Goal: Information Seeking & Learning: Learn about a topic

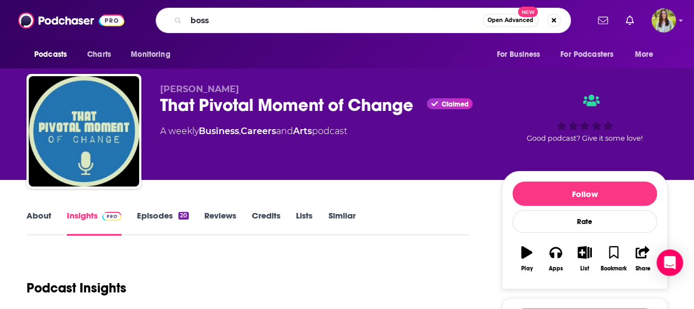
type input "bossy"
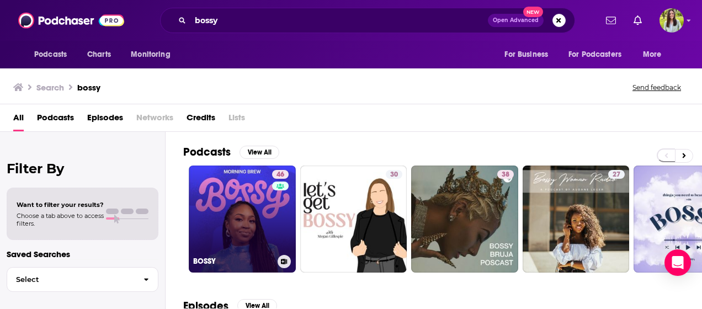
click at [248, 204] on link "46 BOSSY" at bounding box center [242, 219] width 107 height 107
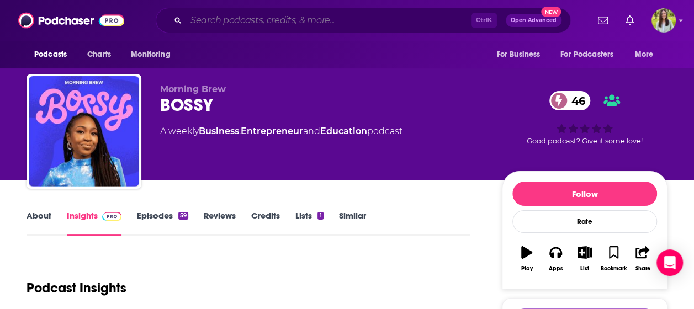
click at [228, 13] on input "Search podcasts, credits, & more..." at bounding box center [328, 21] width 285 height 18
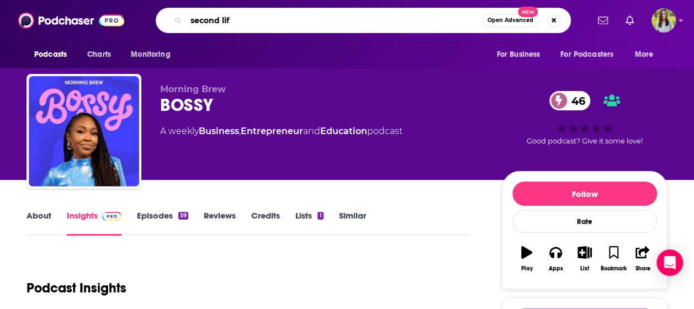
type input "second life"
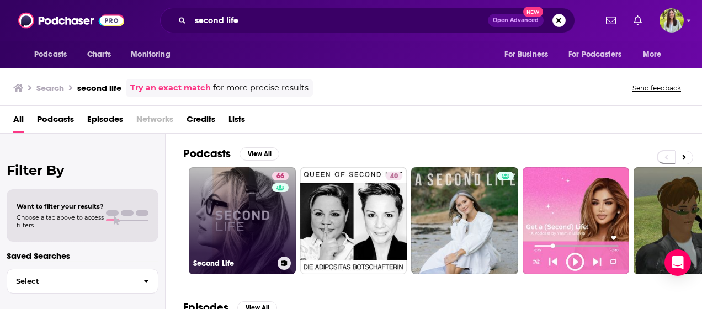
click at [252, 207] on link "66 Second Life" at bounding box center [242, 220] width 107 height 107
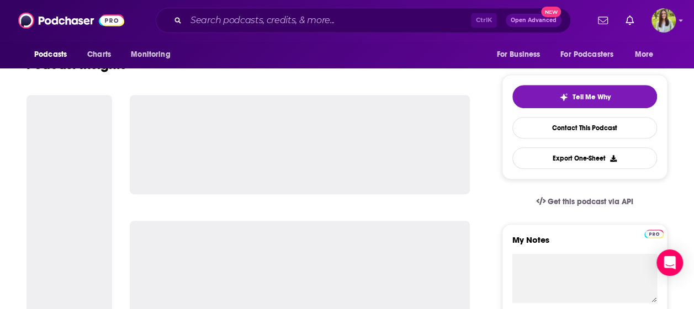
scroll to position [223, 0]
